Goal: Check status: Check status

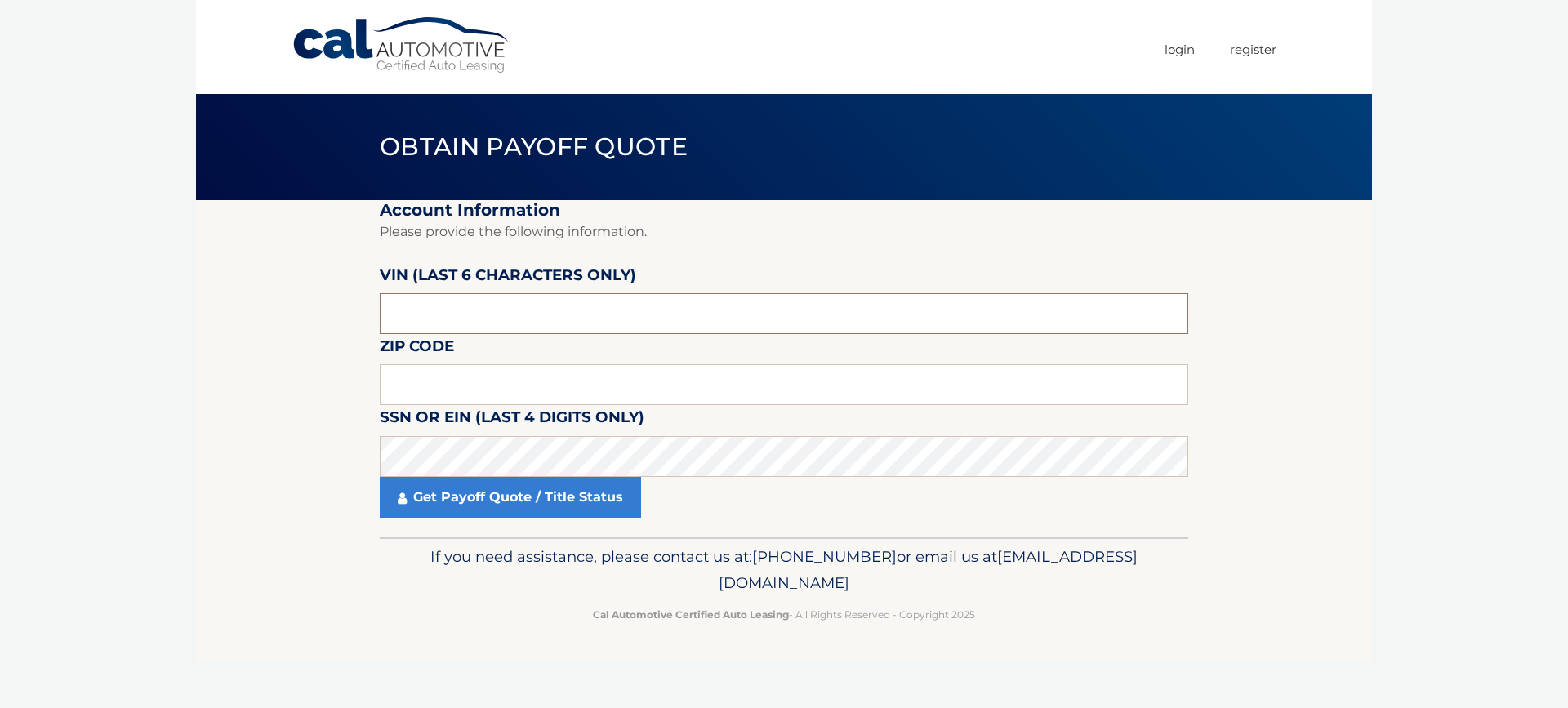
click at [584, 318] on input "text" at bounding box center [784, 314] width 808 height 41
paste input "P87228"
click at [492, 381] on input "text" at bounding box center [784, 385] width 808 height 41
click at [439, 327] on input "P87228" at bounding box center [784, 314] width 808 height 41
click at [456, 315] on input "P87228" at bounding box center [784, 314] width 808 height 41
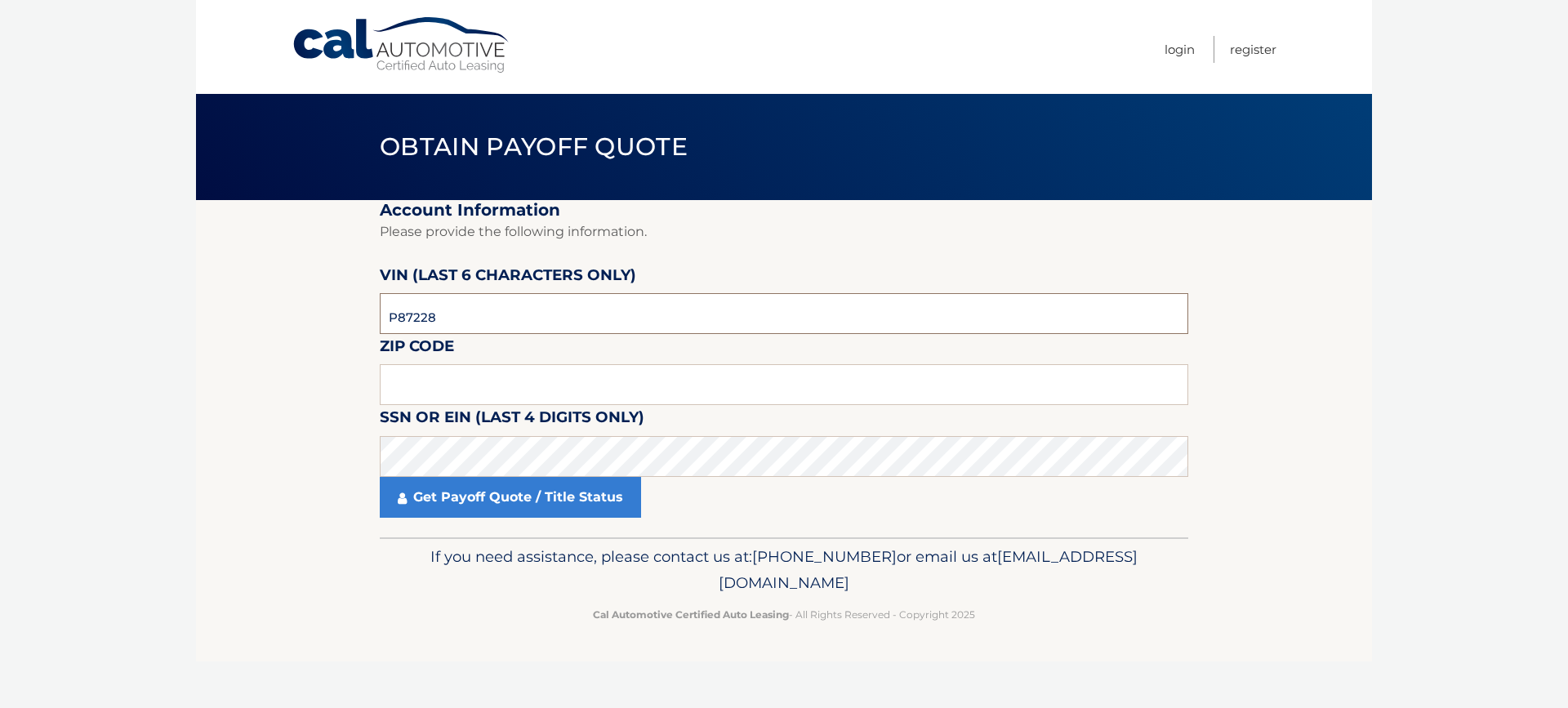
click at [456, 315] on input "P87228" at bounding box center [784, 314] width 808 height 41
type input "722843"
click at [461, 384] on input "text" at bounding box center [784, 385] width 808 height 41
click at [408, 375] on input "text" at bounding box center [784, 385] width 808 height 41
type input "10514"
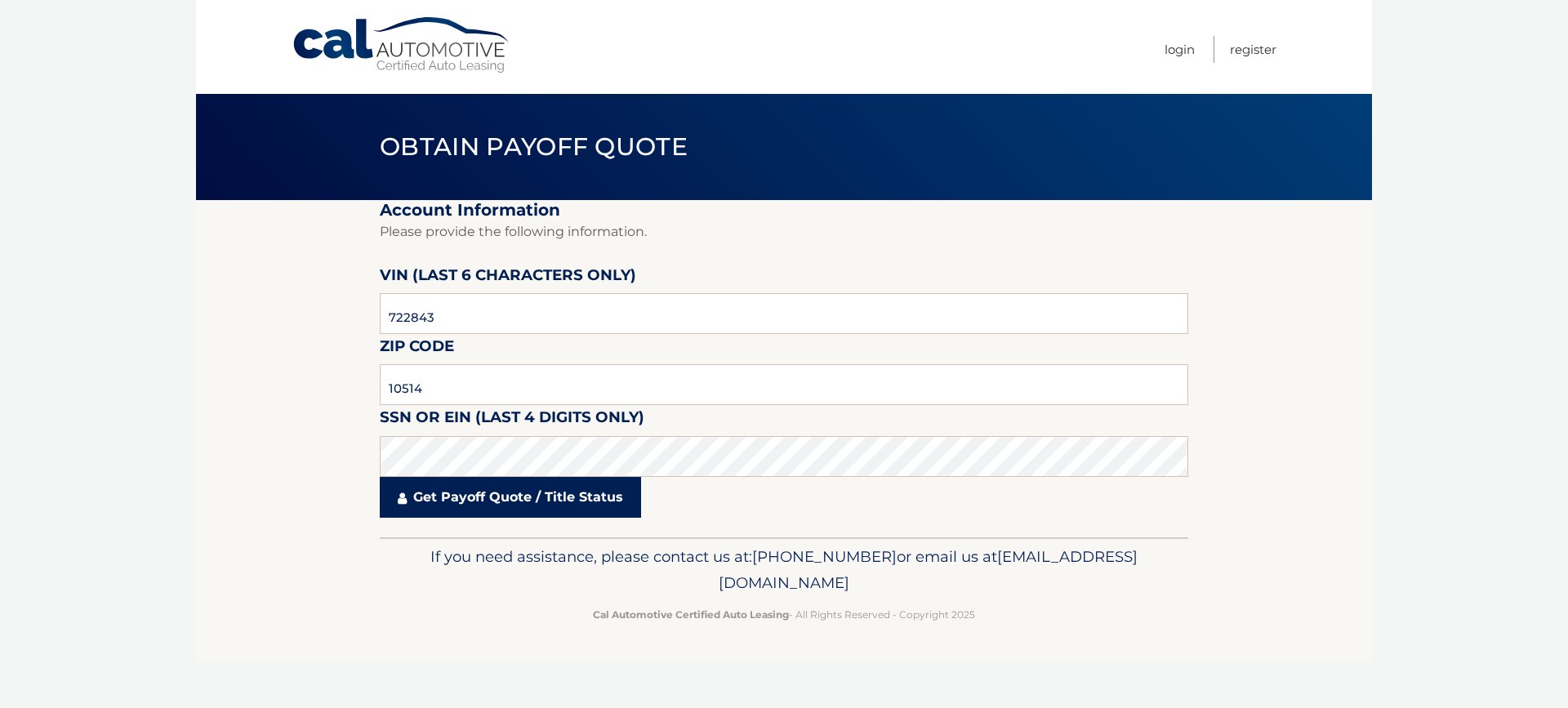
click at [486, 495] on link "Get Payoff Quote / Title Status" at bounding box center [510, 497] width 261 height 41
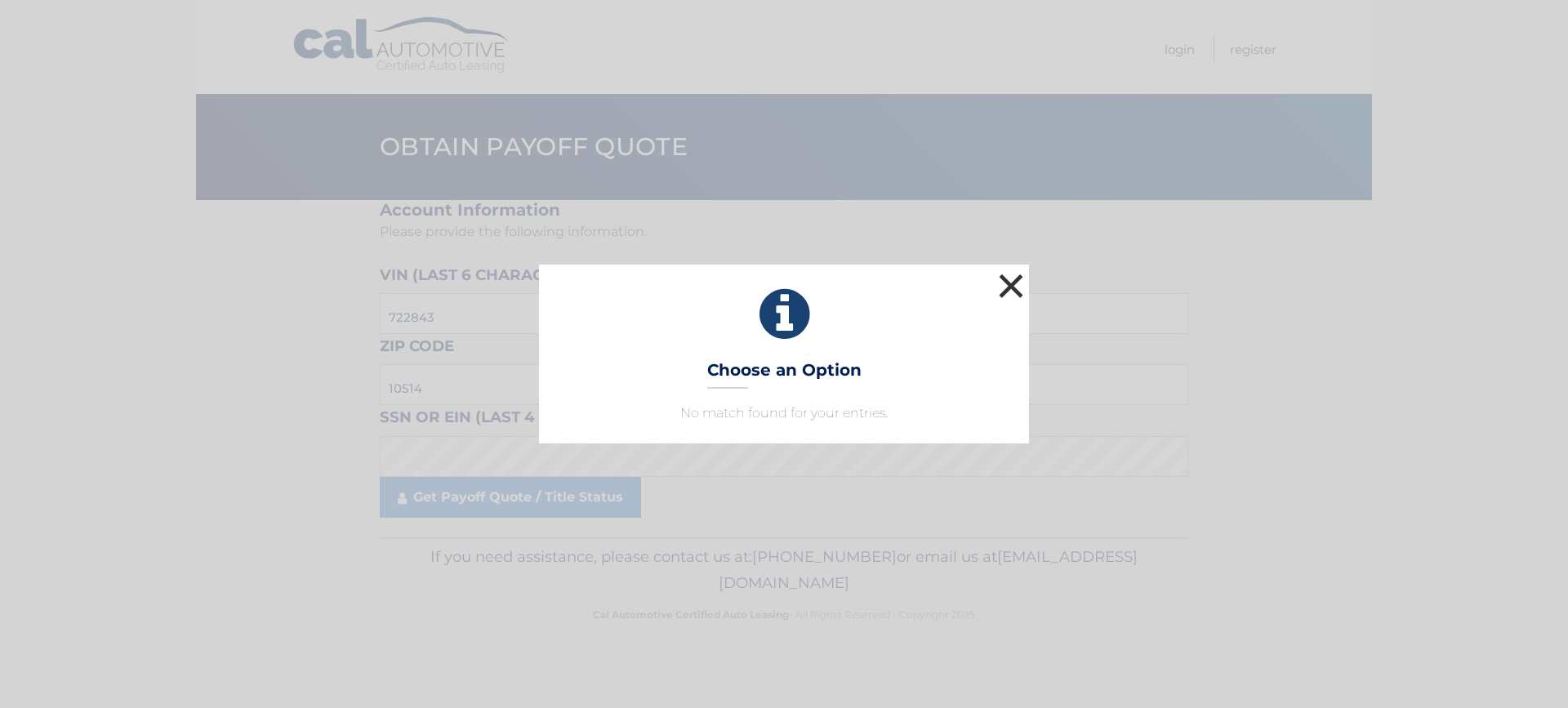
click at [1010, 284] on button "×" at bounding box center [1010, 285] width 33 height 33
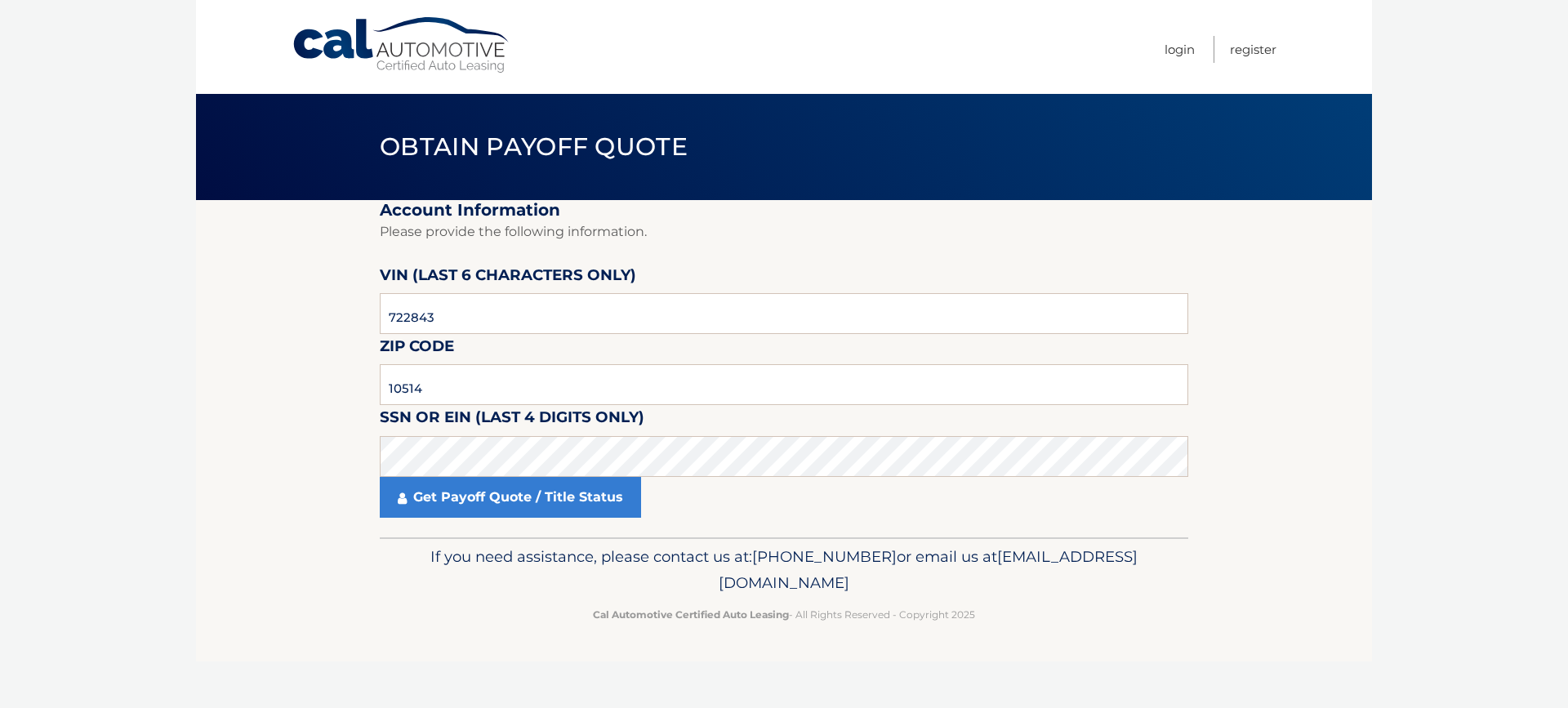
click at [1269, 342] on section "Account Information Please provide the following information. [PERSON_NAME] (la…" at bounding box center [784, 369] width 1175 height 337
click at [1268, 464] on section "Account Information Please provide the following information. [PERSON_NAME] (la…" at bounding box center [784, 369] width 1175 height 337
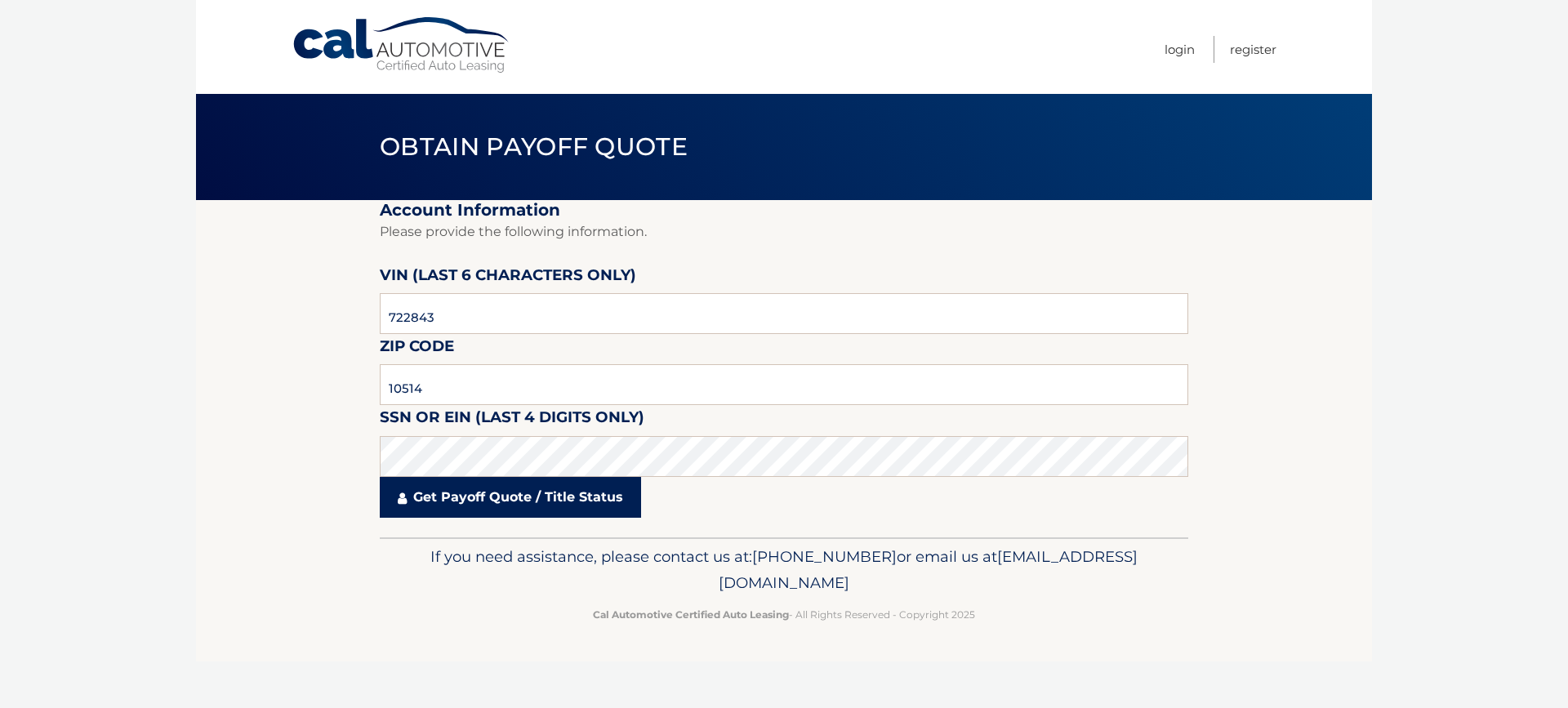
click at [469, 502] on link "Get Payoff Quote / Title Status" at bounding box center [510, 497] width 261 height 41
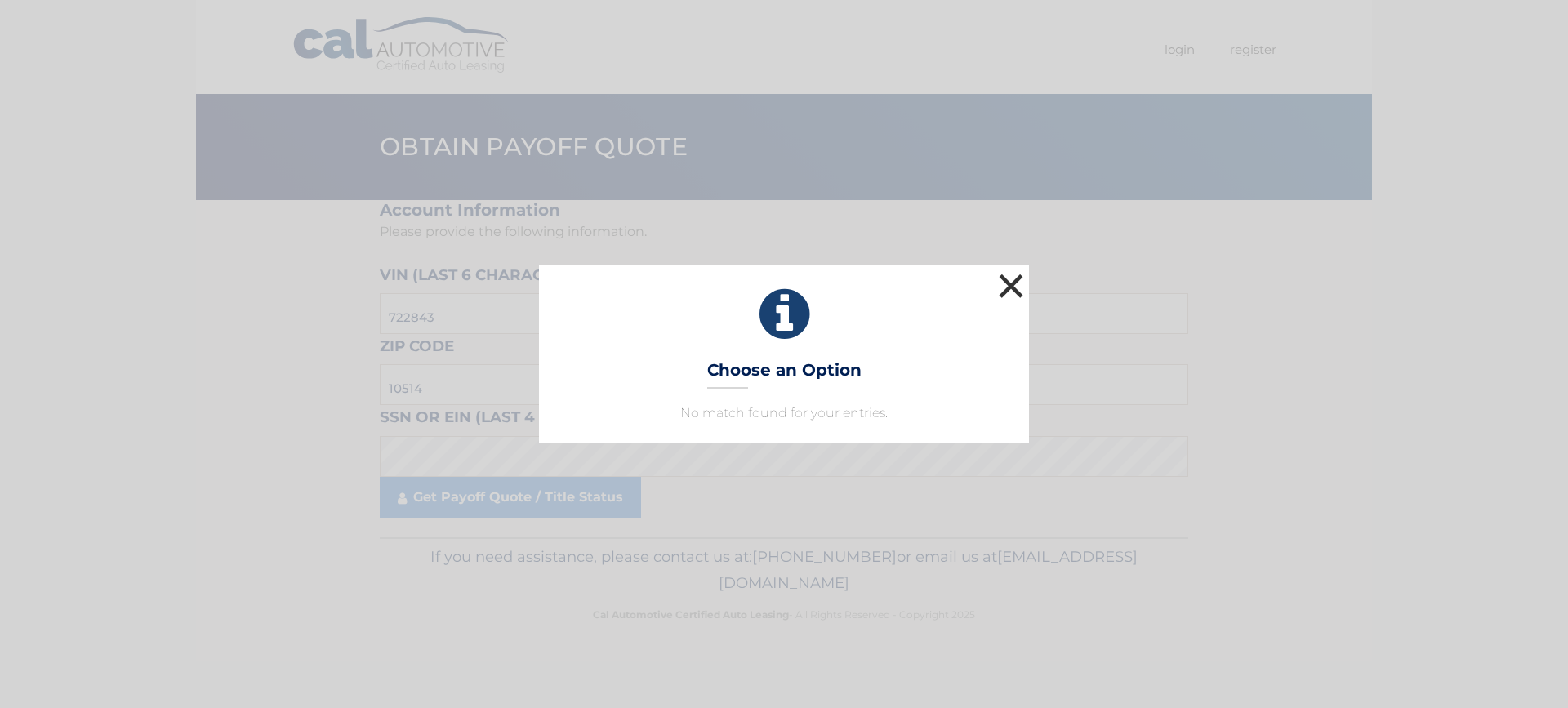
click at [1015, 277] on button "×" at bounding box center [1010, 285] width 33 height 33
